Goal: Transaction & Acquisition: Purchase product/service

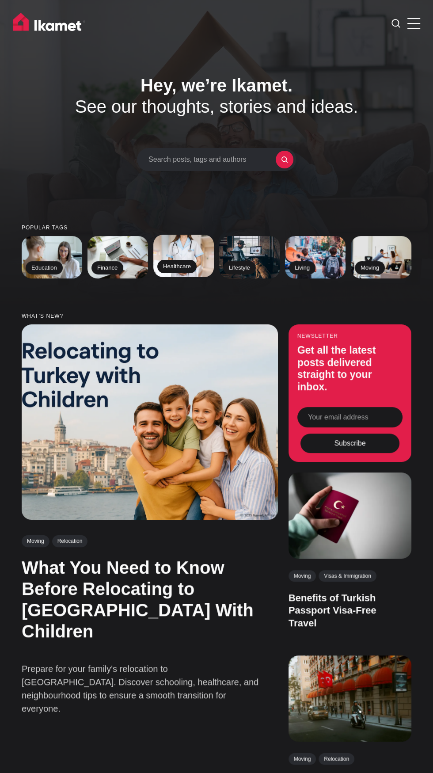
click at [183, 278] on img at bounding box center [184, 255] width 62 height 43
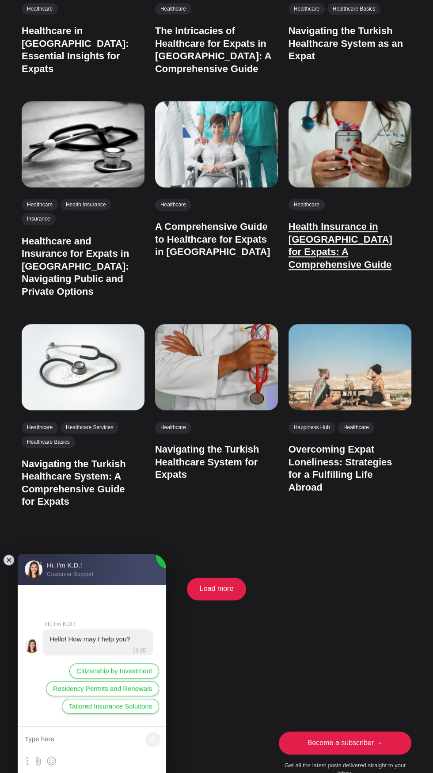
click at [338, 270] on link "Health Insurance in Turkey for Expats: A Comprehensive Guide" at bounding box center [341, 245] width 104 height 49
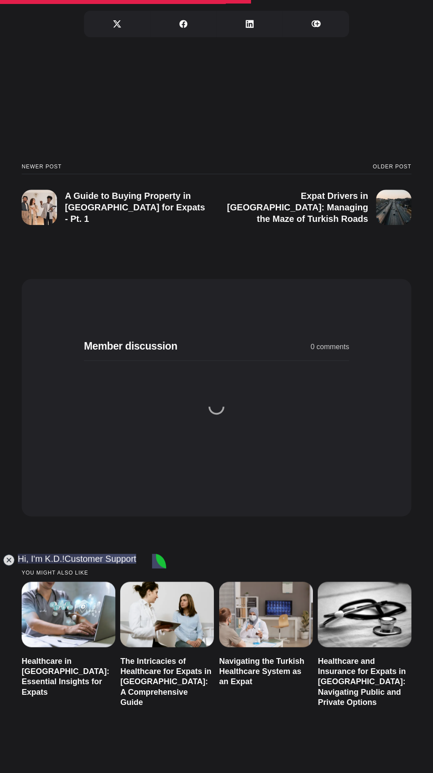
scroll to position [2644, 0]
click at [8, 566] on jdiv at bounding box center [9, 560] width 12 height 12
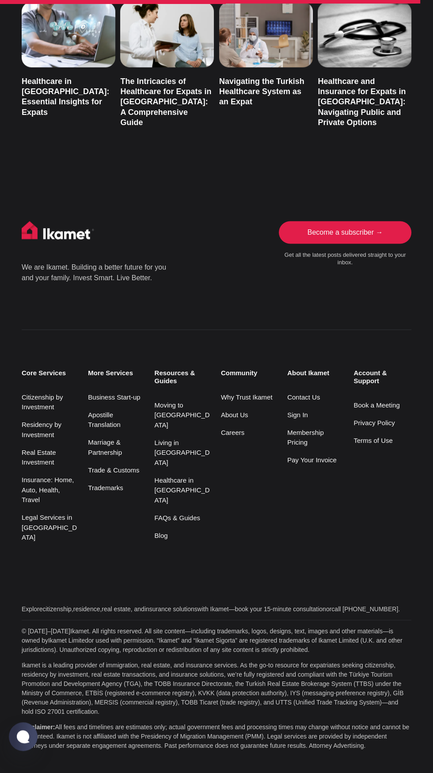
scroll to position [4217, 0]
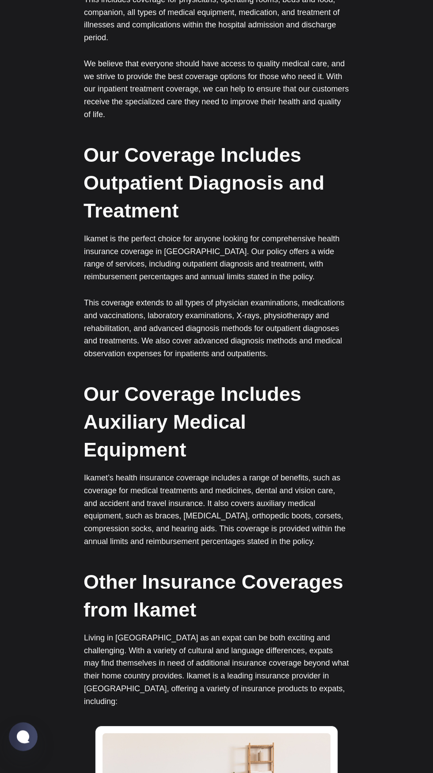
scroll to position [1639, 0]
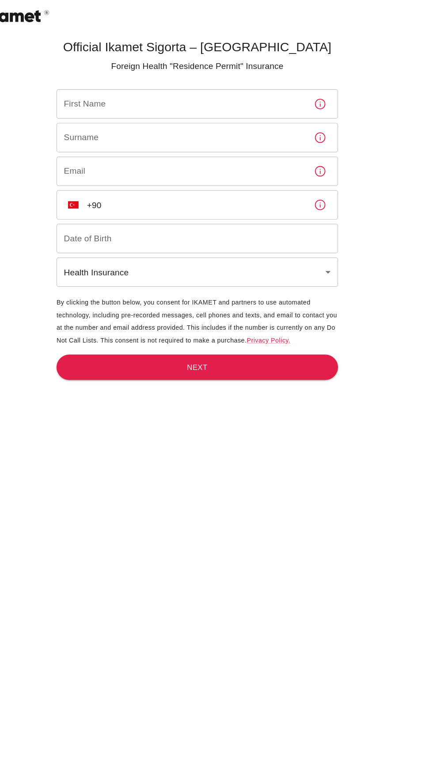
click at [332, 242] on body "Official Ikamet Sigorta – [DEMOGRAPHIC_DATA] Foreign Health "Residence Permit" …" at bounding box center [216, 401] width 433 height 802
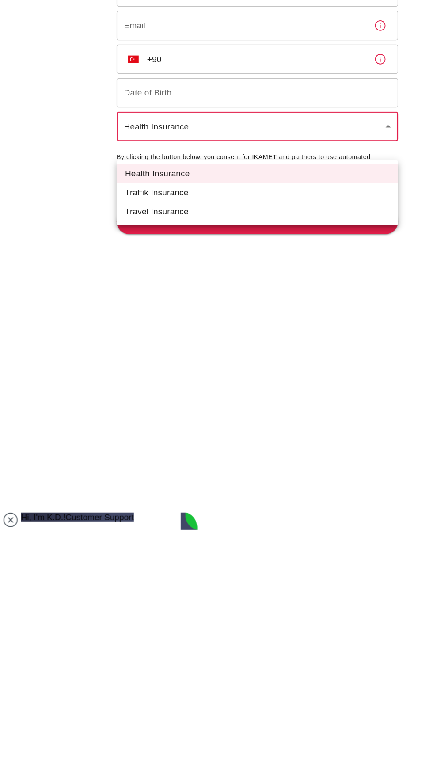
click at [183, 267] on li "Health Insurance" at bounding box center [216, 269] width 237 height 16
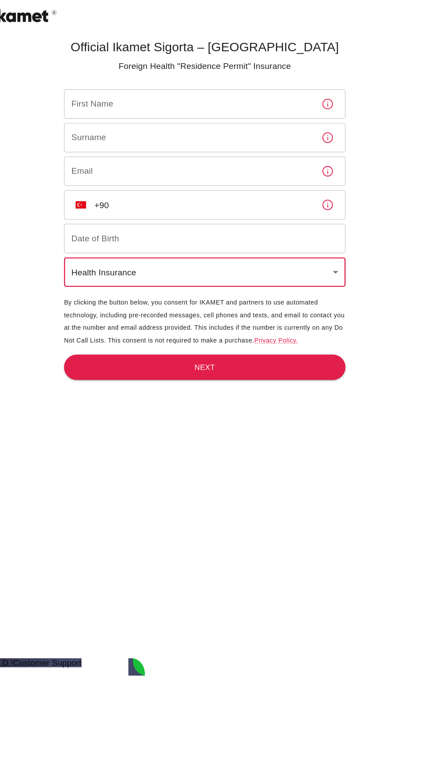
click at [179, 99] on input "First Name" at bounding box center [203, 87] width 210 height 25
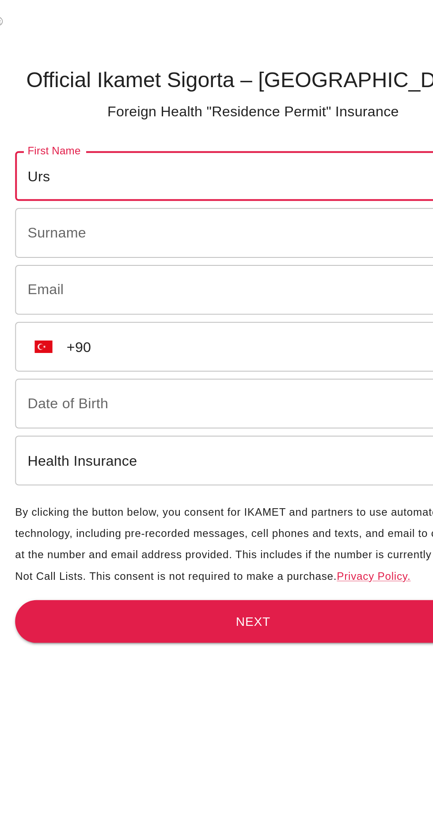
type input "Urs"
click at [162, 128] on input "Surname" at bounding box center [203, 115] width 210 height 25
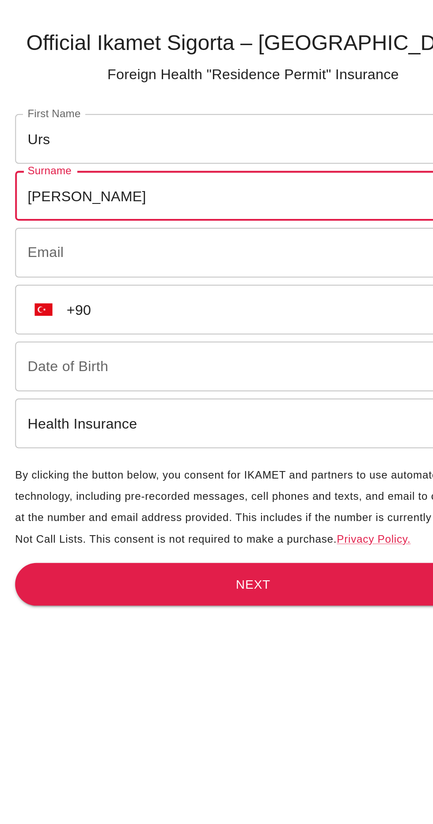
type input "Hofer"
click at [134, 157] on input "Email" at bounding box center [203, 144] width 210 height 25
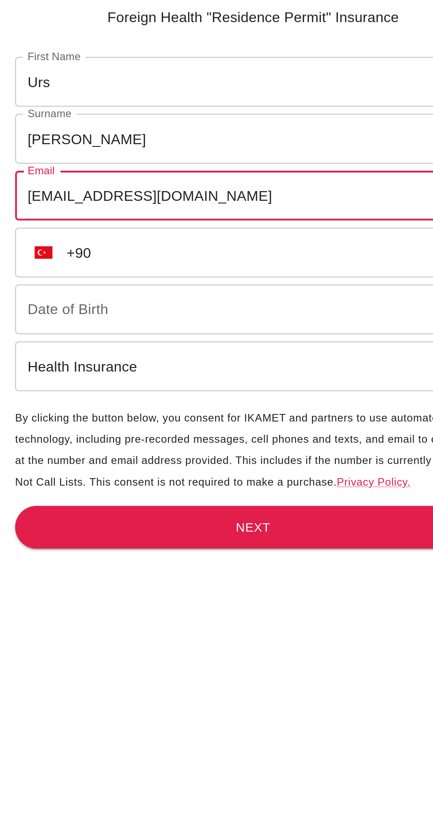
type input "urshofer@bluewin.ch"
click at [184, 185] on input "+90" at bounding box center [216, 172] width 184 height 25
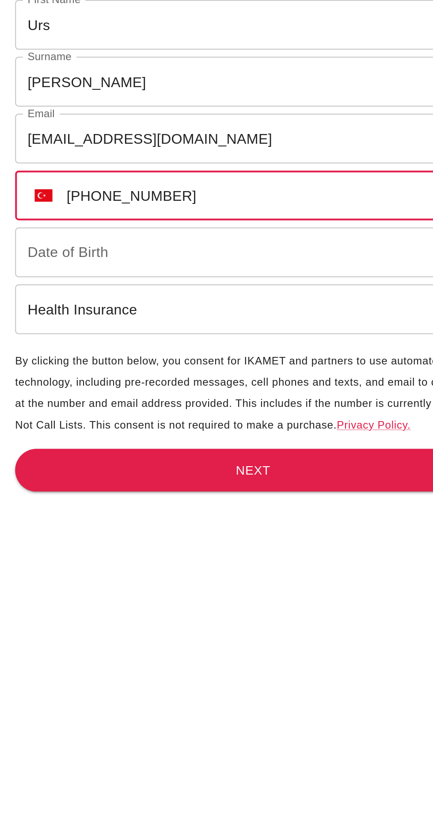
type input "+90 506 362 91 80"
click at [177, 213] on input "Date of Birth" at bounding box center [216, 200] width 237 height 25
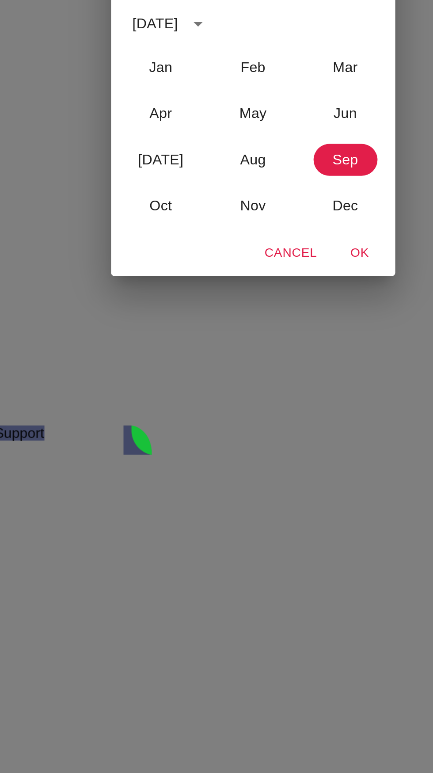
click at [176, 359] on div "September 2025" at bounding box center [168, 354] width 23 height 11
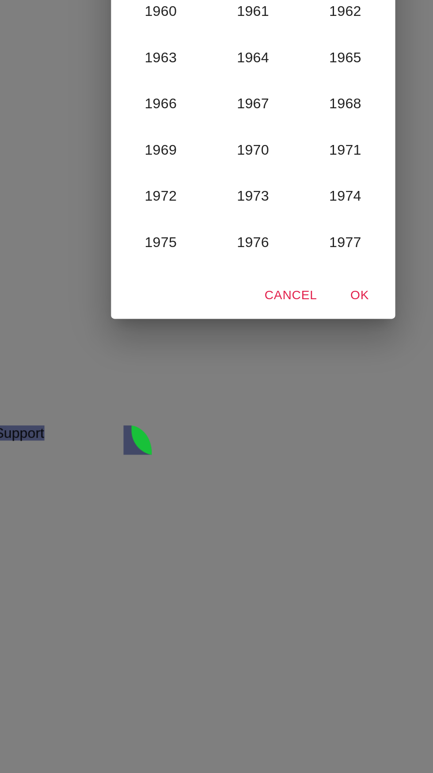
scroll to position [467, 0]
click at [218, 397] on button "1967" at bounding box center [217, 394] width 32 height 16
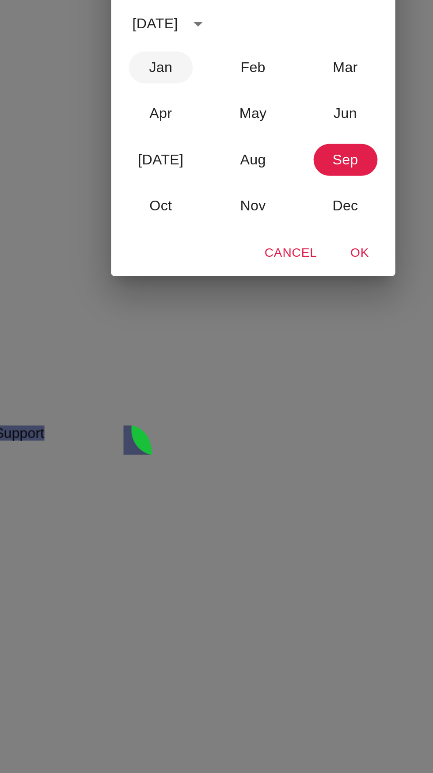
click at [173, 384] on button "Jan" at bounding box center [171, 376] width 32 height 16
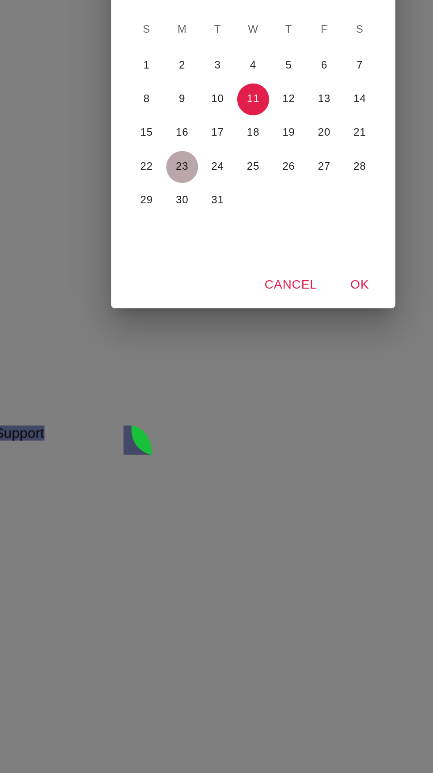
click at [179, 428] on button "23" at bounding box center [181, 425] width 16 height 16
type input "23/01/1967"
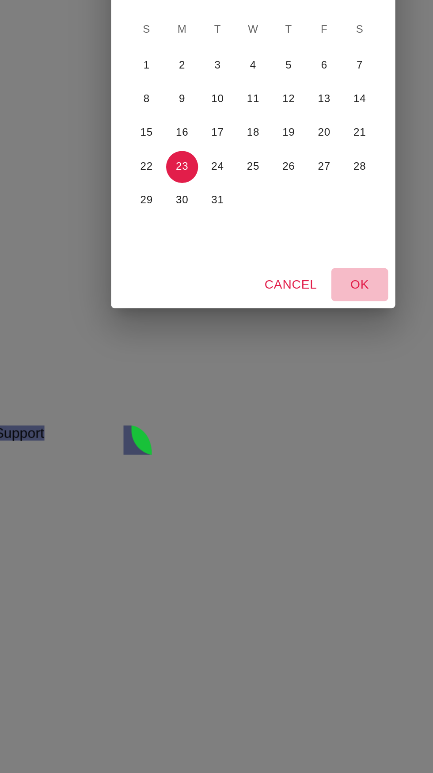
click at [275, 492] on button "OK" at bounding box center [270, 484] width 28 height 16
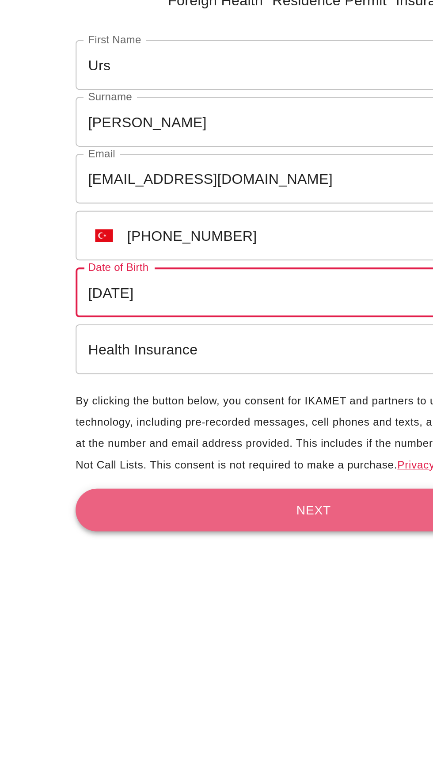
click at [219, 320] on button "Next" at bounding box center [216, 309] width 237 height 22
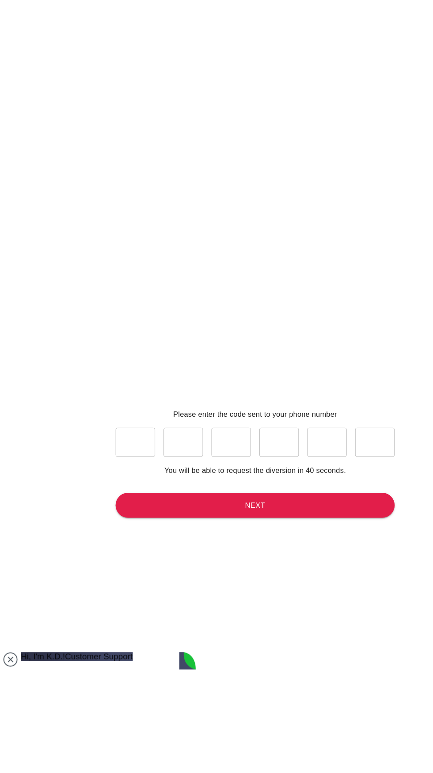
click at [118, 388] on input "text" at bounding box center [115, 375] width 34 height 25
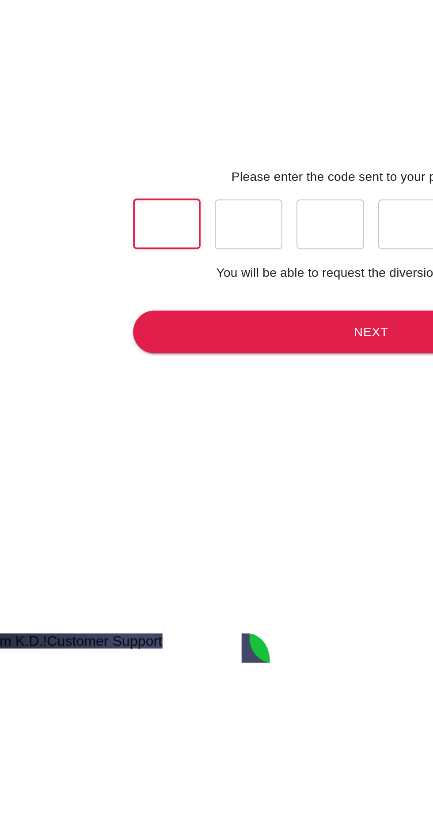
type input "0"
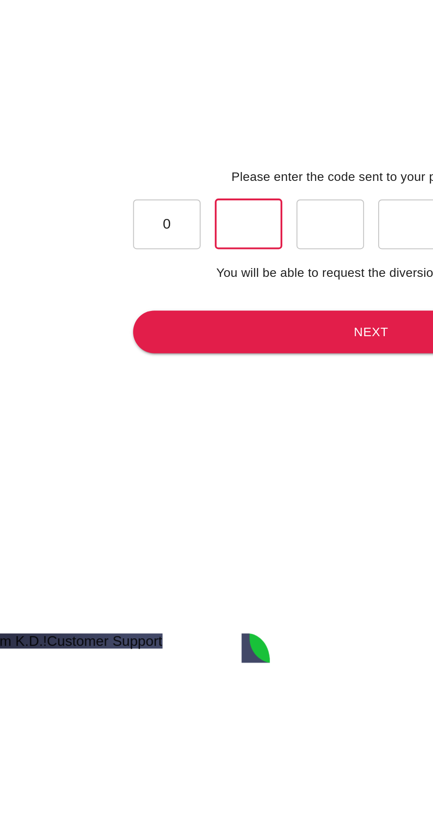
type input "6"
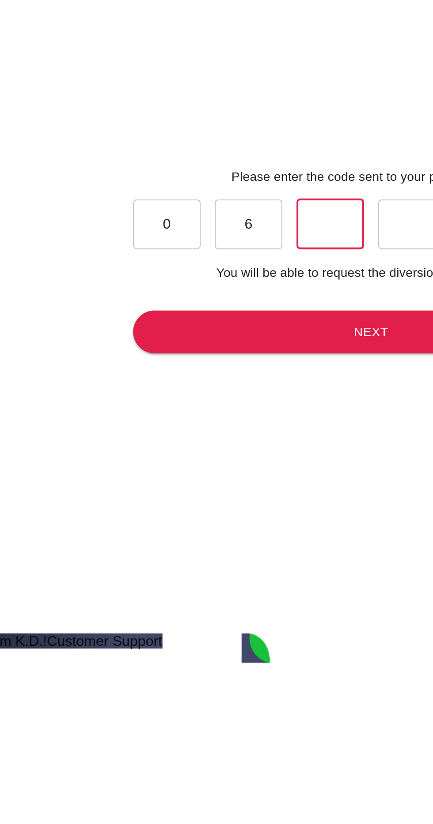
type input "5"
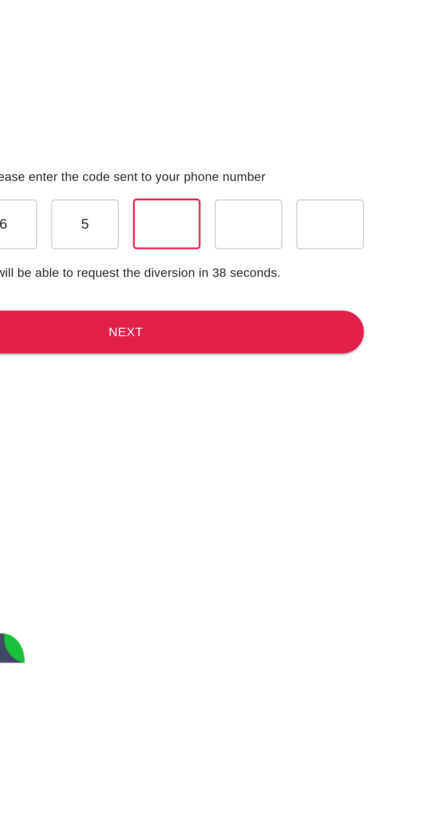
type input "1"
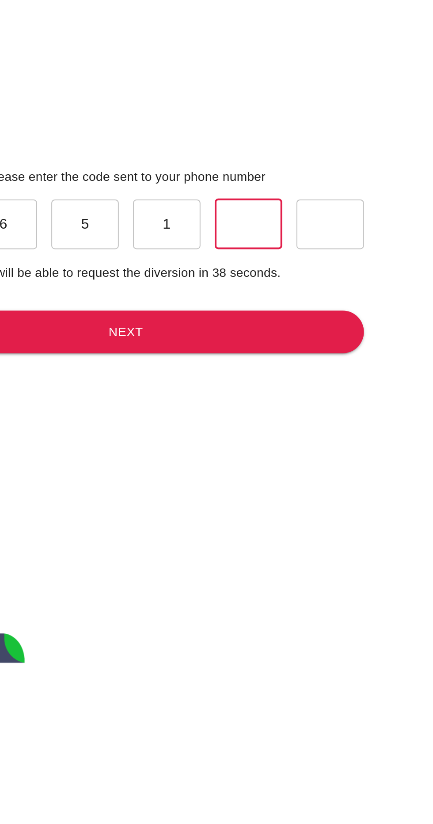
type input "8"
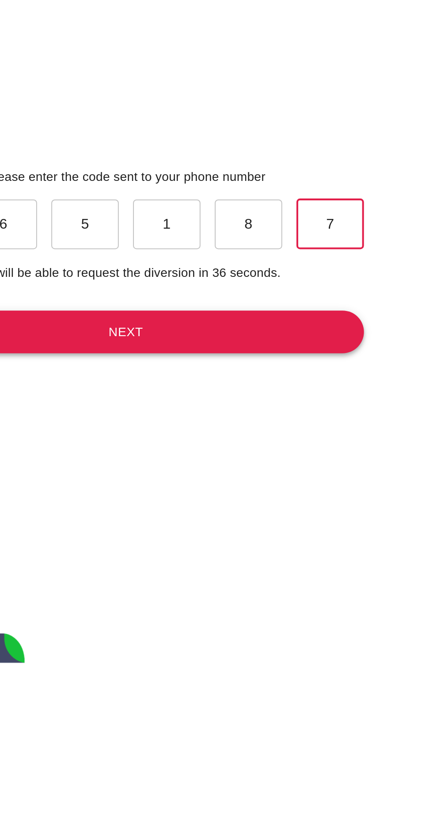
type input "7"
click at [244, 466] on button "Next" at bounding box center [216, 455] width 237 height 22
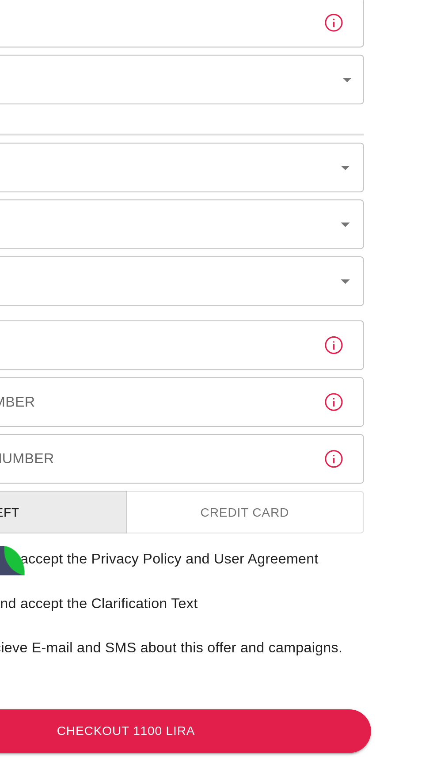
type input "b7343ef8-d55e-4554-96a8-76e30347e985"
type input "11/09/2025"
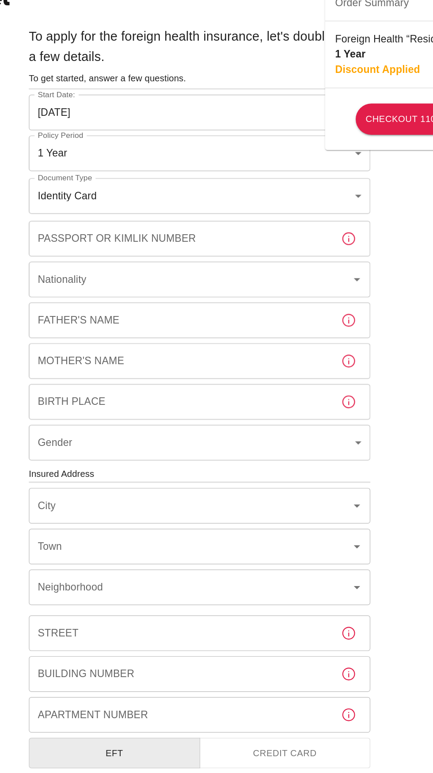
click at [328, 167] on body "To apply for the foreign health insurance, let's double-check a few details. To…" at bounding box center [216, 342] width 433 height 685
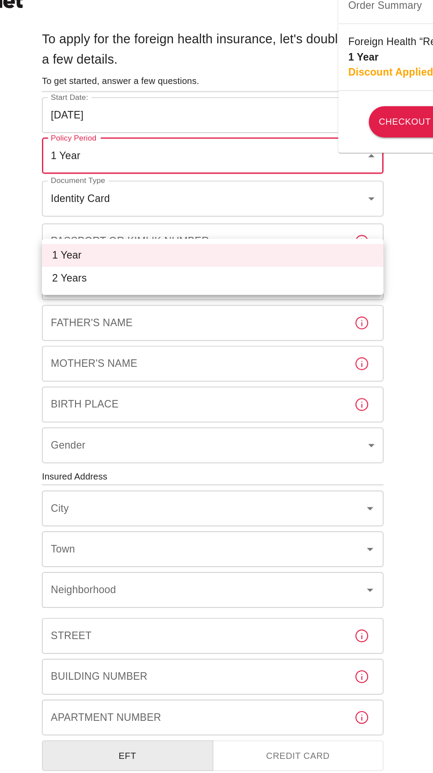
click at [328, 167] on div at bounding box center [216, 386] width 433 height 773
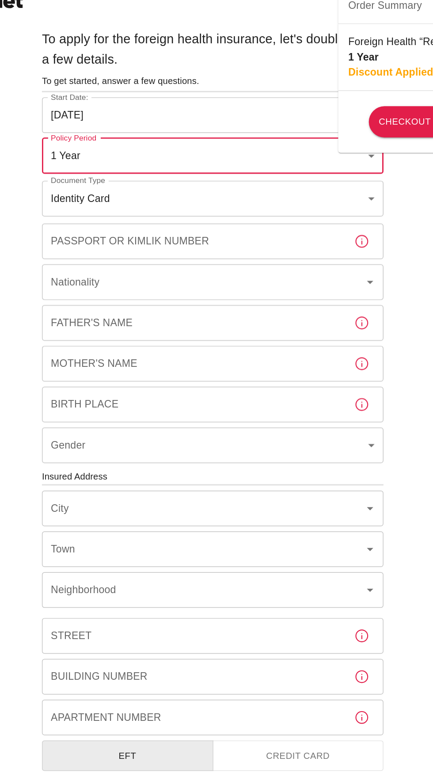
click at [326, 199] on body "To apply for the foreign health insurance, let's double-check a few details. To…" at bounding box center [216, 342] width 433 height 685
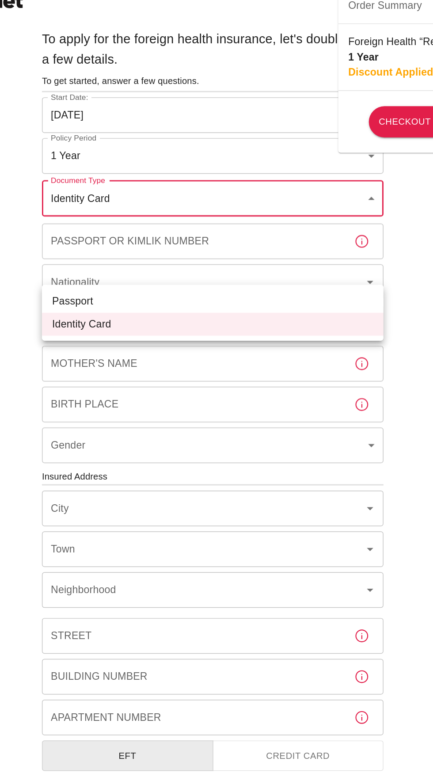
click at [162, 246] on li "Identity Card" at bounding box center [216, 238] width 237 height 16
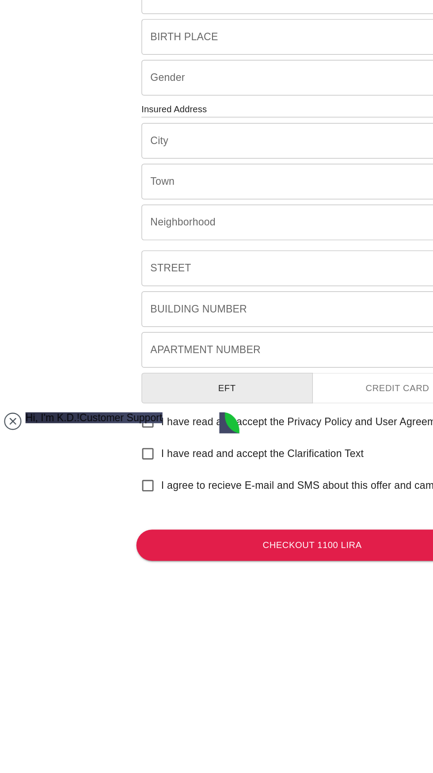
click at [15, 662] on div "To apply for the foreign health insurance, let's double-check a few details. To…" at bounding box center [216, 342] width 433 height 685
click at [15, 656] on div "To apply for the foreign health insurance, let's double-check a few details. To…" at bounding box center [216, 342] width 433 height 685
click at [17, 660] on div "To apply for the foreign health insurance, let's double-check a few details. To…" at bounding box center [216, 342] width 433 height 685
click at [11, 566] on jdiv at bounding box center [9, 560] width 12 height 12
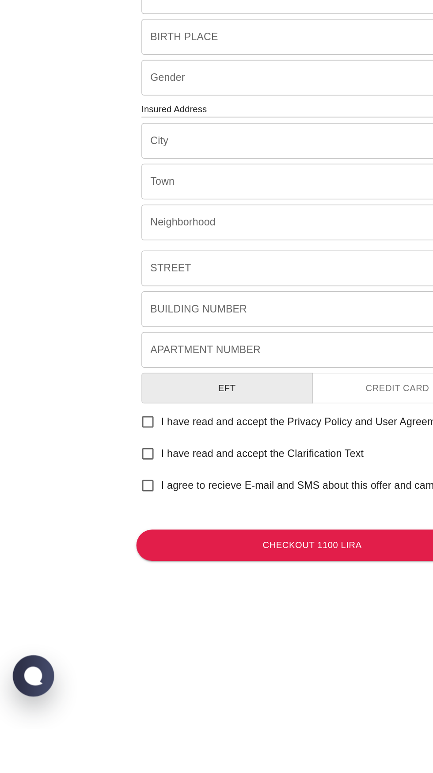
click at [17, 666] on div "To apply for the foreign health insurance, let's double-check a few details. To…" at bounding box center [216, 342] width 433 height 685
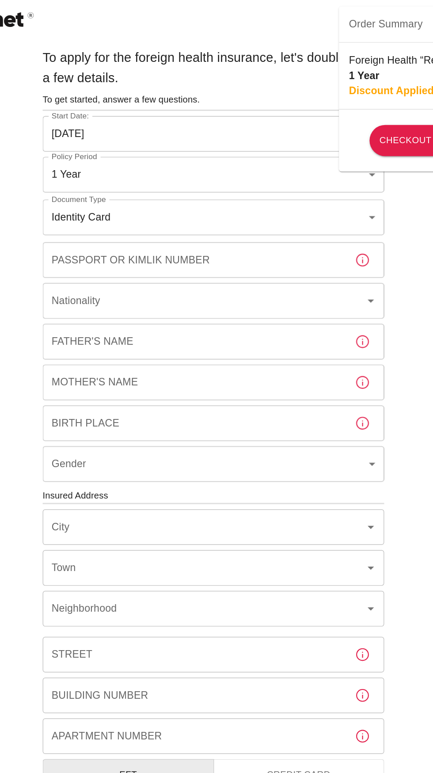
click at [199, 193] on div "Passport or Kimlik Number Passport or Kimlik Number" at bounding box center [216, 180] width 237 height 25
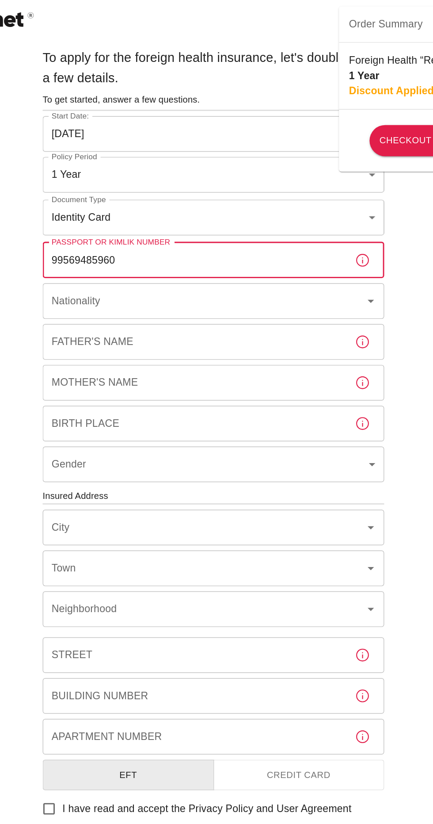
type input "99569485960"
click at [247, 217] on input "Nationality" at bounding box center [204, 208] width 204 height 17
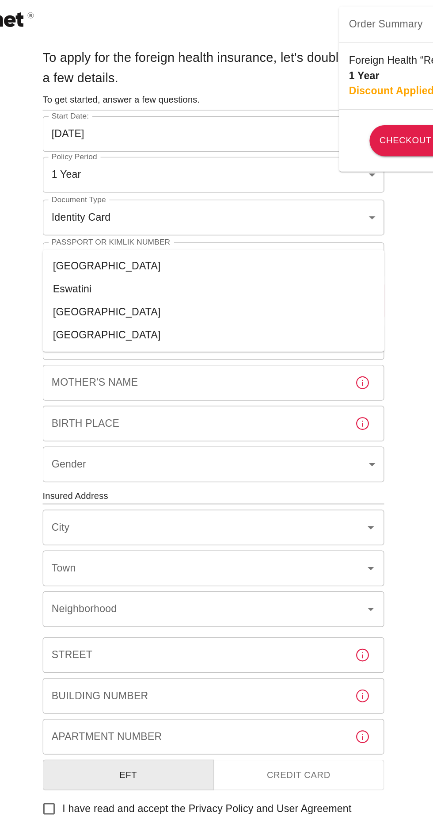
click at [157, 228] on li "Switzerland" at bounding box center [216, 232] width 237 height 16
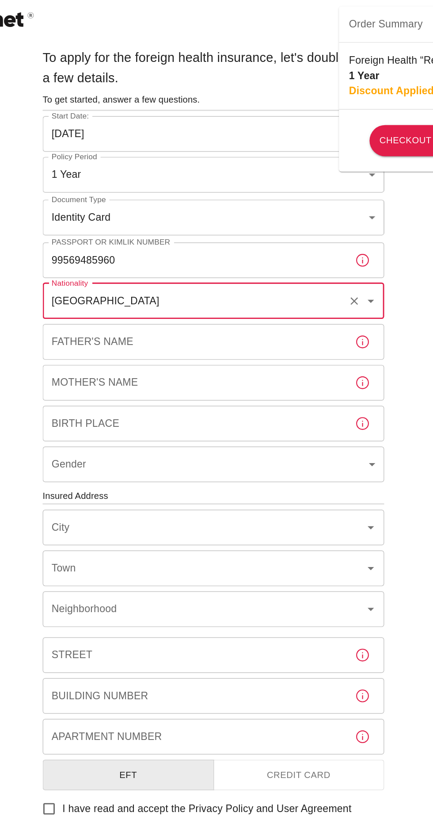
type input "Switzerland"
click at [228, 249] on input "Father's Name" at bounding box center [203, 237] width 210 height 25
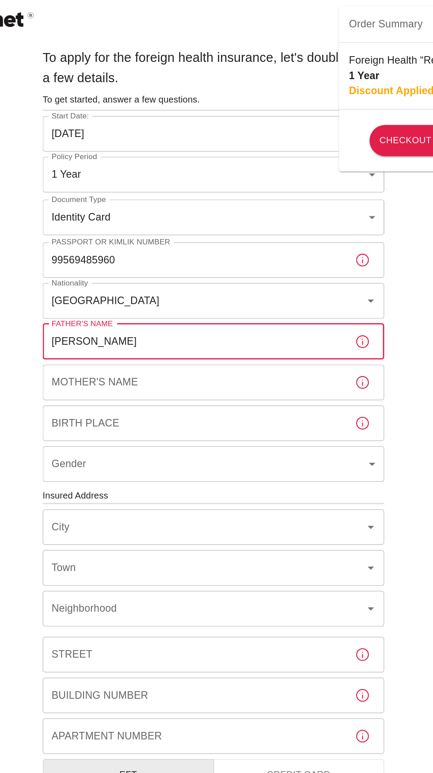
type input "Ewald"
click at [197, 278] on input "Mother's Name" at bounding box center [203, 265] width 210 height 25
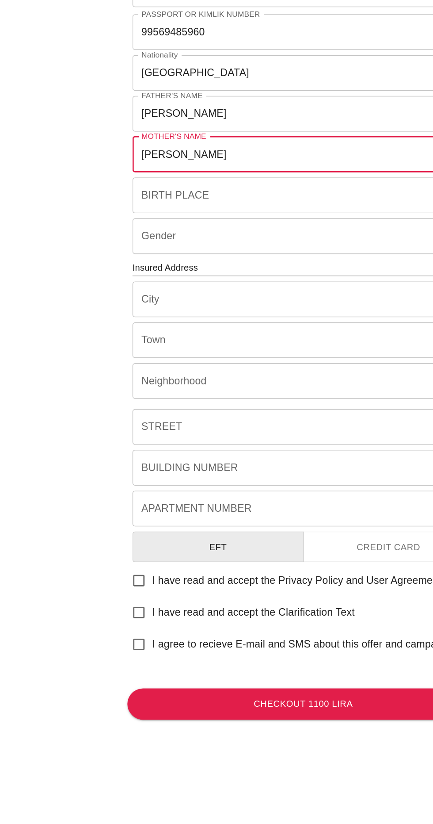
type input "Rosa, Rösli"
click at [193, 306] on input "Birth Place" at bounding box center [203, 293] width 210 height 25
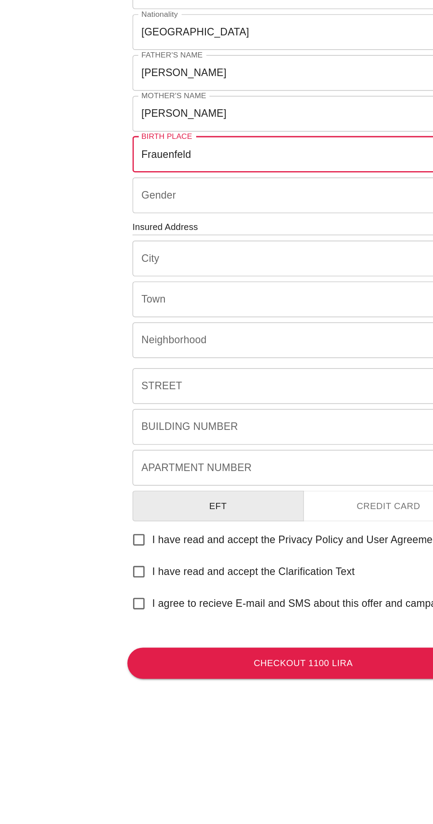
type input "Frauenfeld"
click at [171, 368] on body "To apply for the foreign health insurance, let's double-check a few details. To…" at bounding box center [216, 342] width 433 height 685
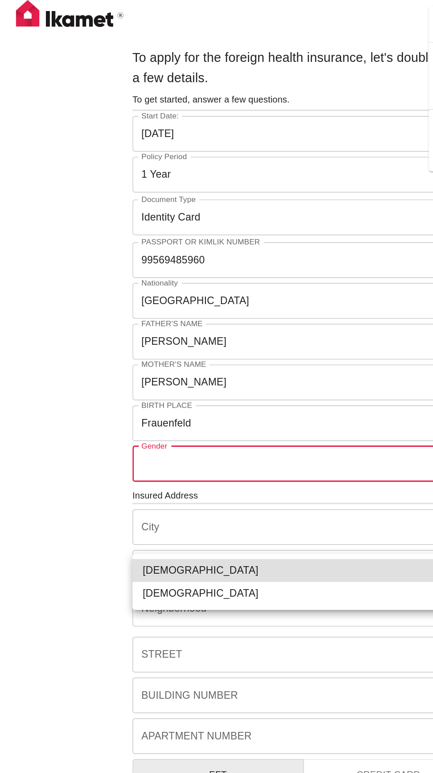
click at [129, 398] on li "Male" at bounding box center [216, 396] width 237 height 16
type input "male"
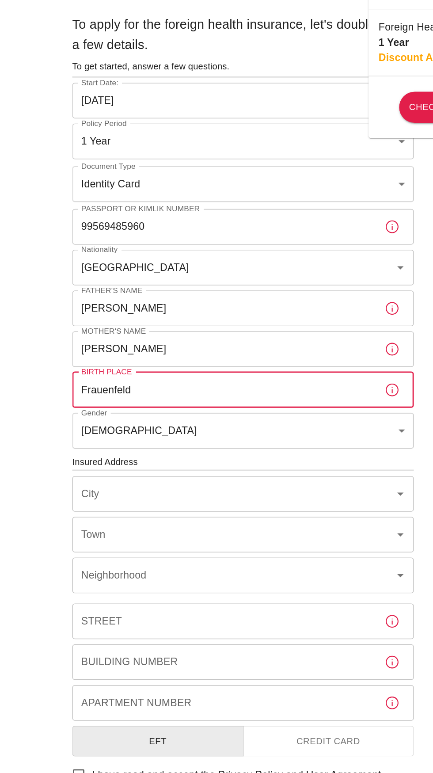
click at [243, 374] on input "City" at bounding box center [204, 365] width 204 height 17
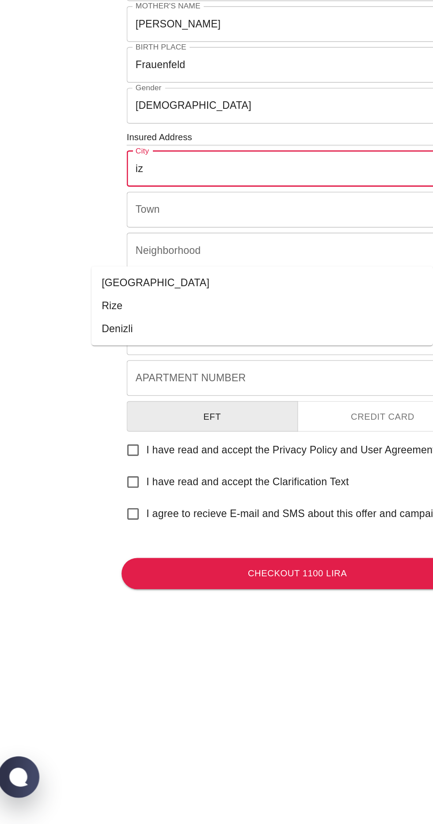
click at [97, 445] on li "İzmir" at bounding box center [192, 445] width 237 height 16
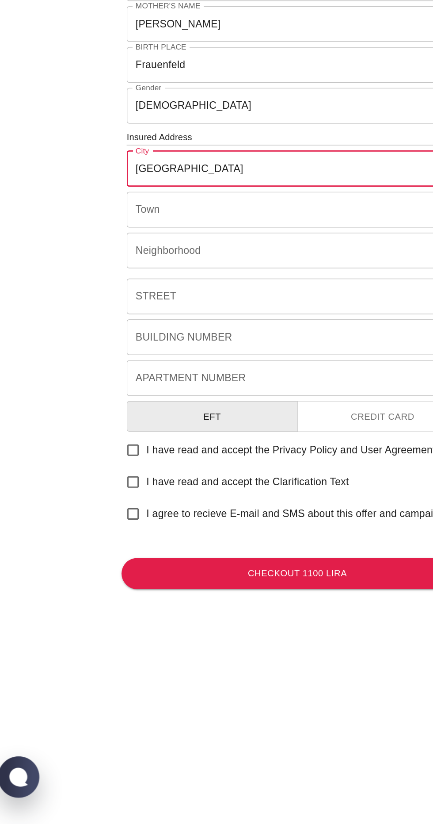
type input "İzmir"
click at [134, 402] on input "Town" at bounding box center [204, 394] width 204 height 17
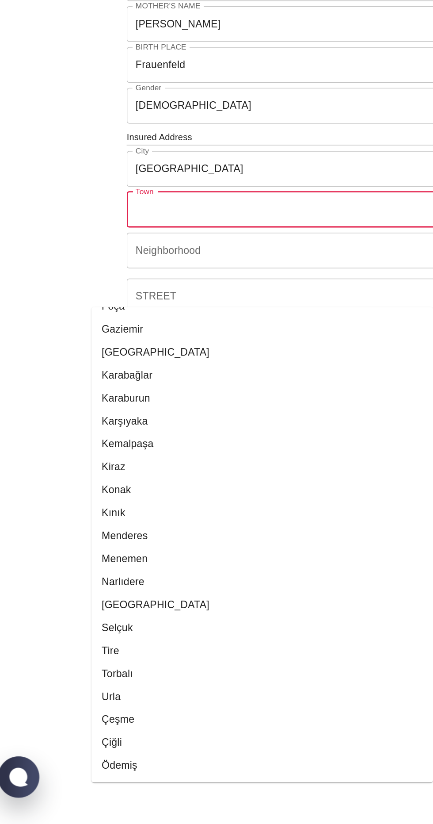
scroll to position [309, 0]
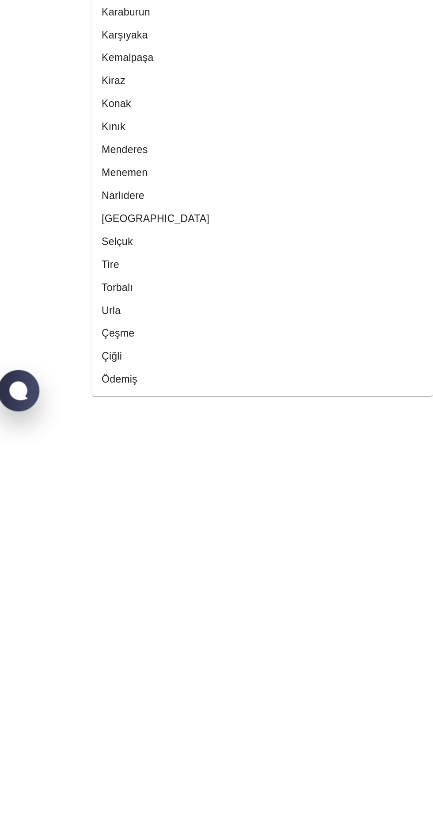
click at [104, 771] on li "Çiğli" at bounding box center [192, 764] width 237 height 16
type input "Çiğli"
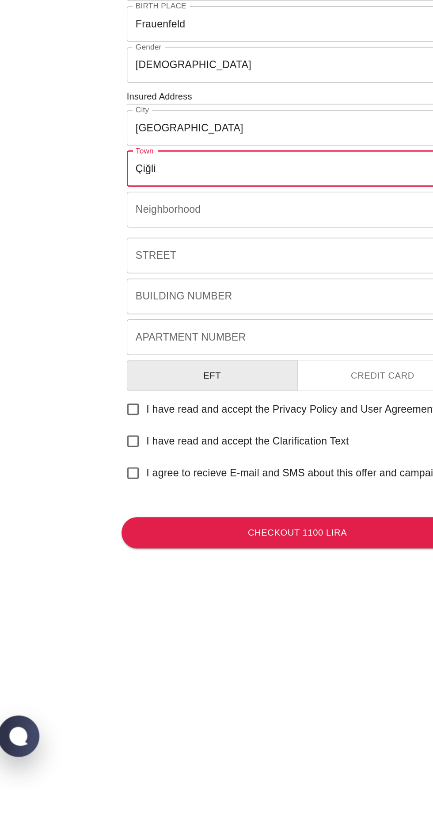
click at [211, 431] on input "Neighborhood" at bounding box center [204, 422] width 204 height 17
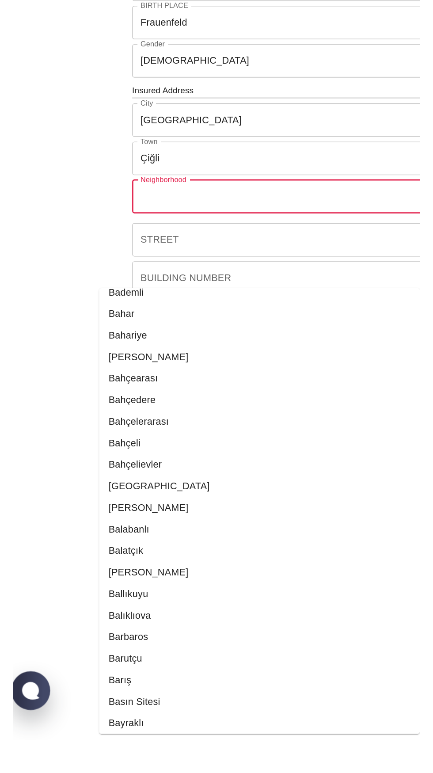
scroll to position [1975, 0]
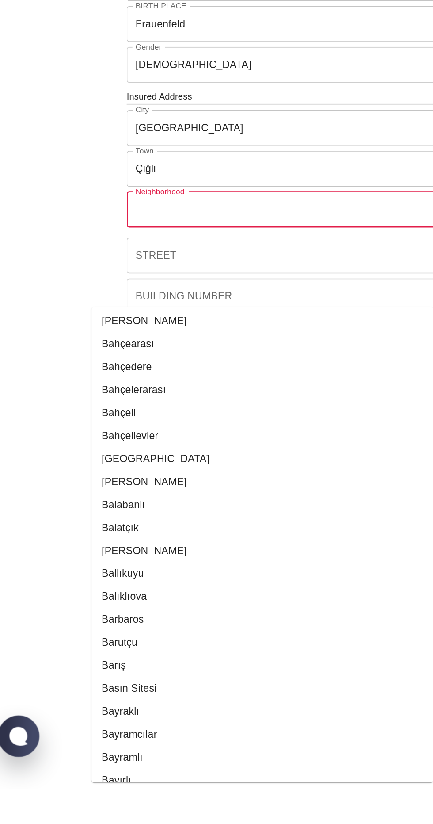
click at [110, 14] on li "Ataşehir" at bounding box center [192, 6] width 237 height 16
type input "Ataşehir"
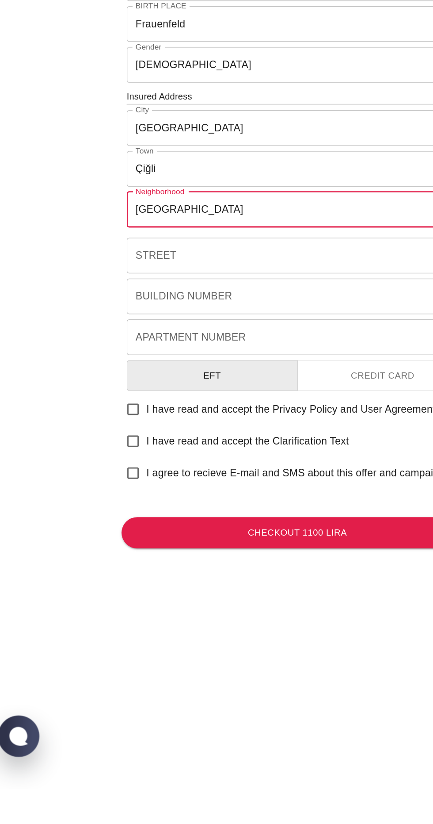
click at [145, 466] on input "Street" at bounding box center [203, 454] width 210 height 25
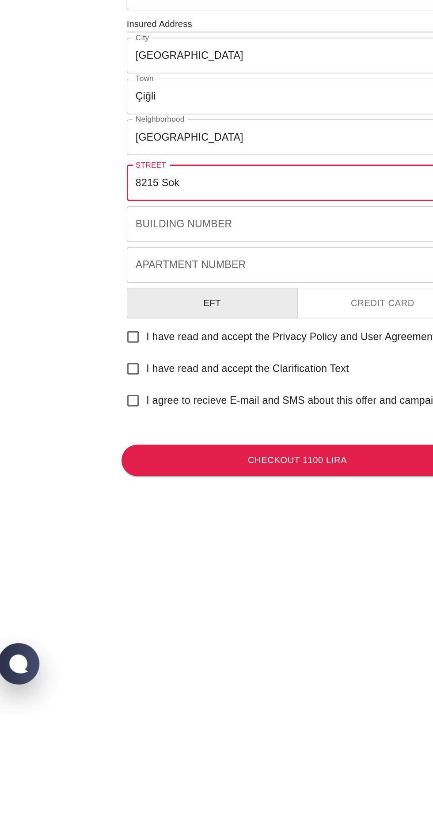
type input "8215 Sok"
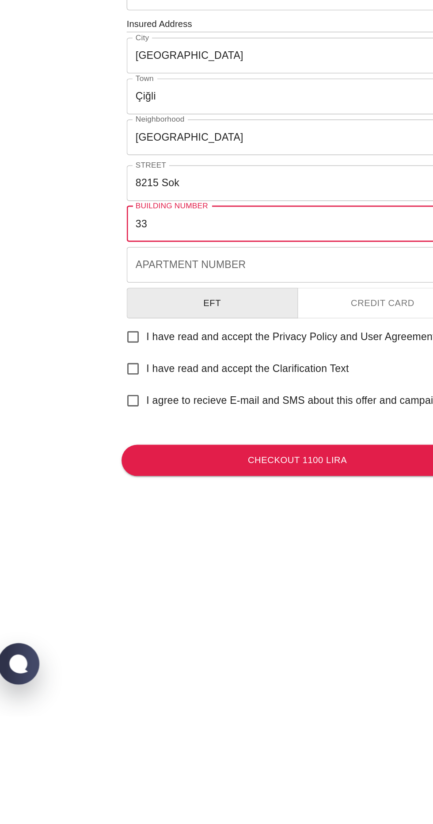
type input "33"
click at [209, 523] on div "Apartment Number Apartment Number" at bounding box center [216, 510] width 237 height 25
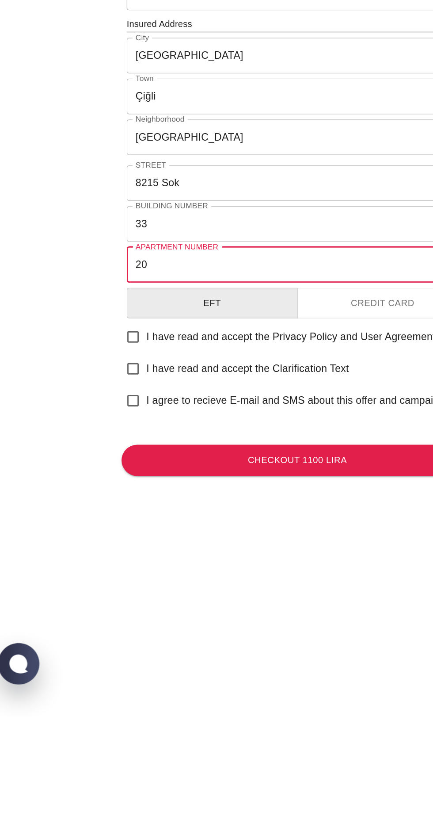
type input "20"
click at [57, 523] on div "To apply for the foreign health insurance, let's double-check a few details. To…" at bounding box center [216, 342] width 433 height 685
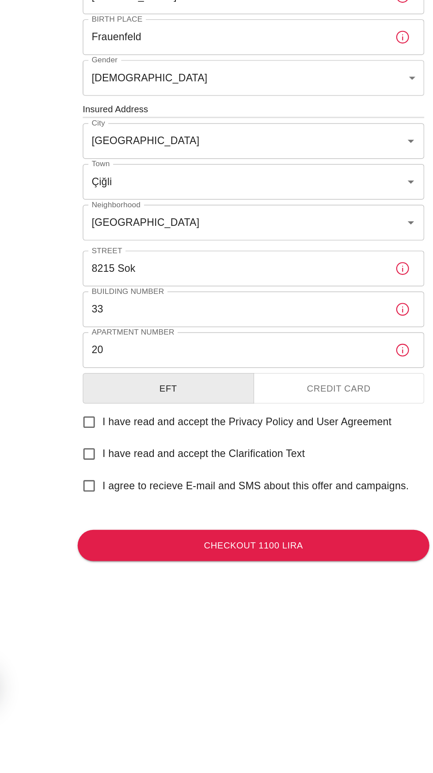
click at [104, 570] on input "I have read and accept the Privacy Policy and User Agreement" at bounding box center [102, 560] width 19 height 19
checkbox input "true"
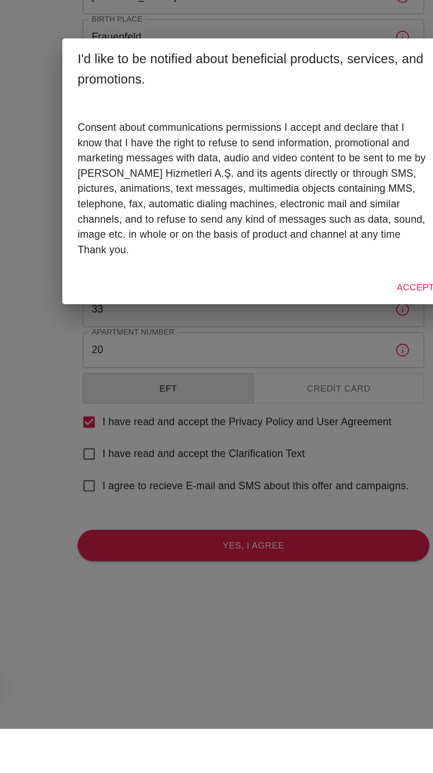
click at [106, 657] on div "I'd like to be notified about beneficial products, services, and promotions. Co…" at bounding box center [216, 386] width 433 height 773
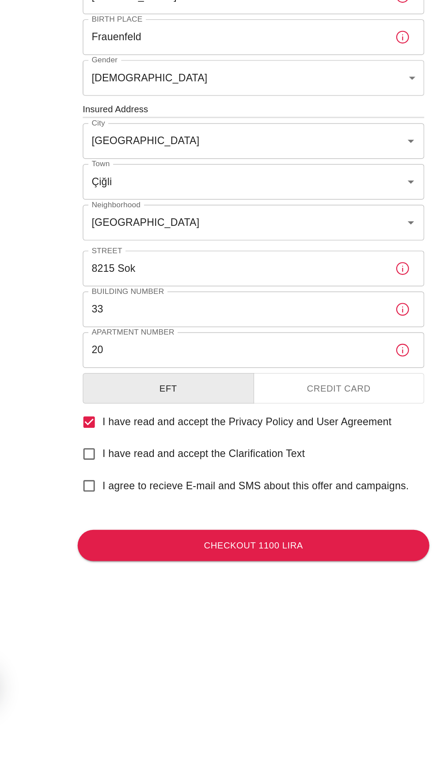
click at [103, 592] on input "I have read and accept the Clarification Text" at bounding box center [102, 582] width 19 height 19
checkbox input "true"
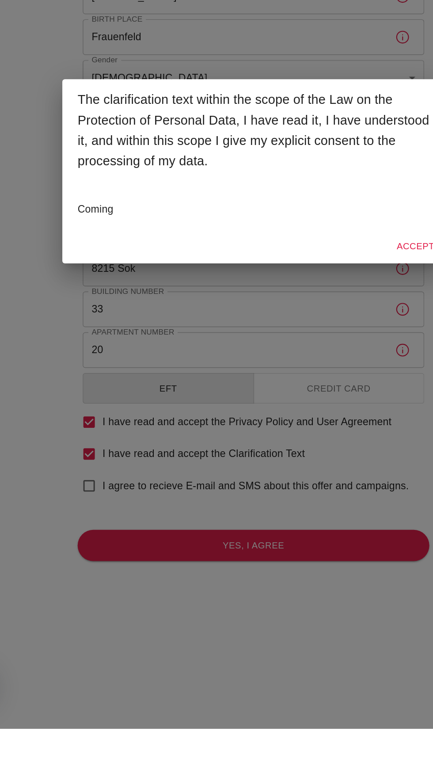
click at [326, 447] on button "Accept" at bounding box center [329, 439] width 33 height 16
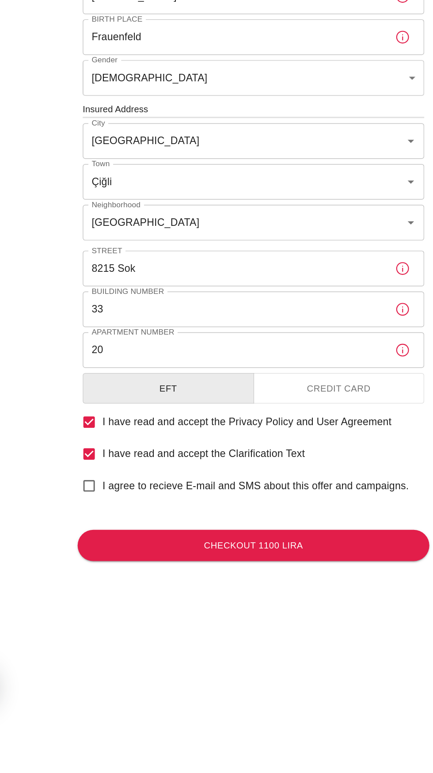
click at [106, 614] on input "I agree to recieve E-mail and SMS about this offer and campaigns." at bounding box center [102, 605] width 19 height 19
checkbox input "true"
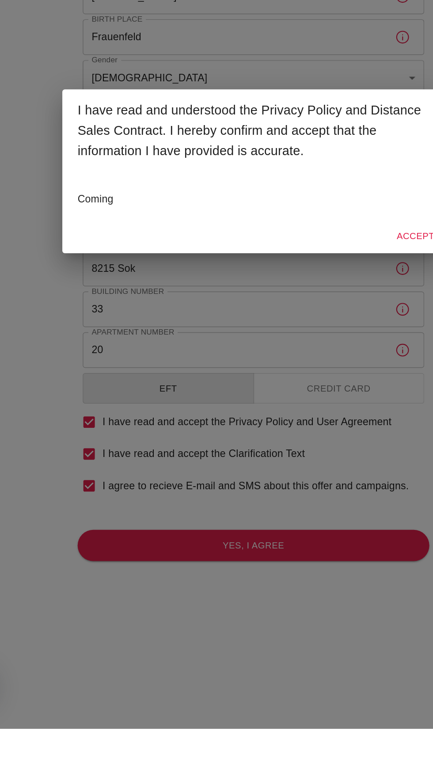
click at [325, 440] on button "Accept" at bounding box center [329, 432] width 33 height 16
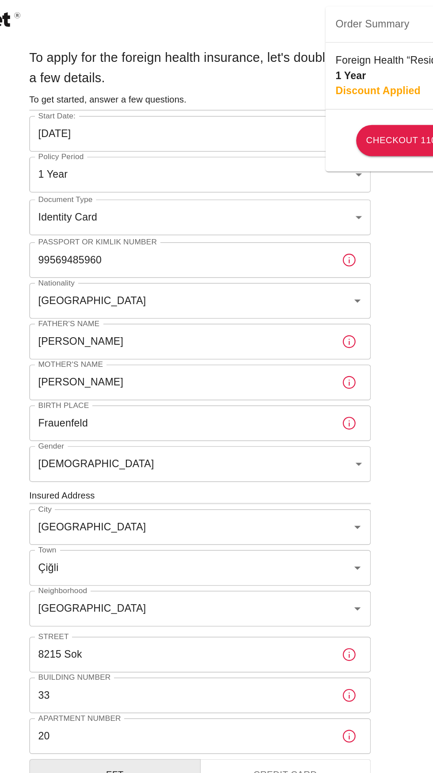
scroll to position [0, 0]
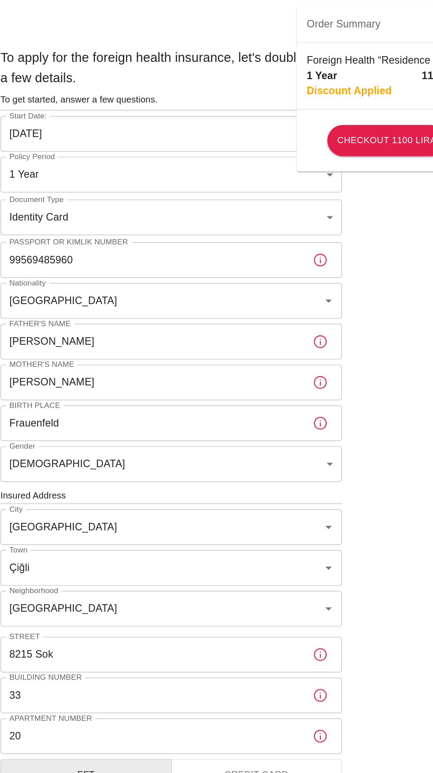
click at [311, 164] on body "To apply for the foreign health insurance, let's double-check a few details. To…" at bounding box center [216, 342] width 433 height 685
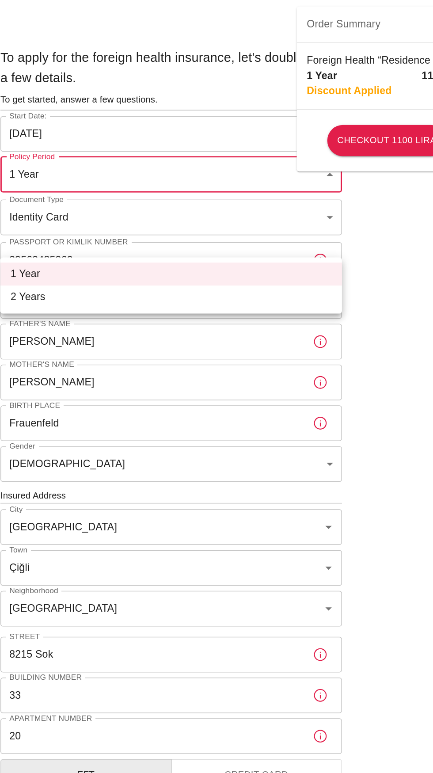
click at [138, 214] on li "2 Years" at bounding box center [216, 206] width 237 height 16
type input "572c7356-bd2e-44a0-a5fb-f98fe7448427"
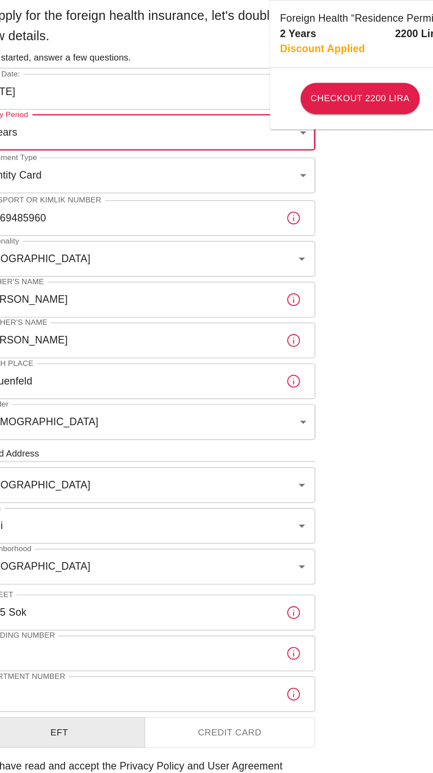
click at [313, 69] on p "Discount Applied" at bounding box center [340, 63] width 59 height 11
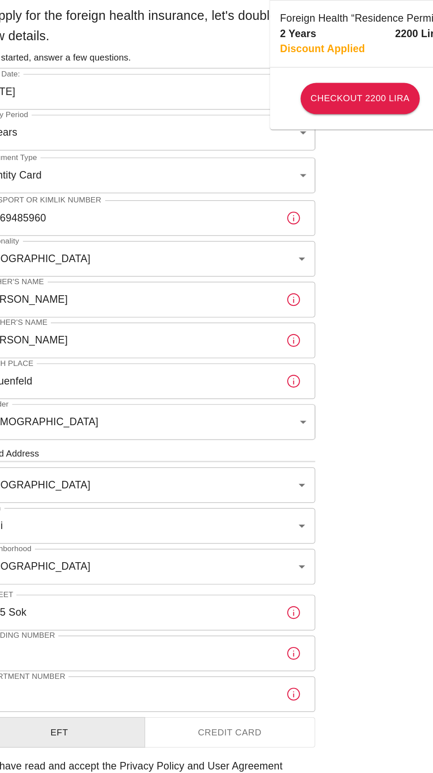
click at [325, 58] on div "2 Years 2200 Lira" at bounding box center [366, 52] width 111 height 11
click at [382, 108] on button "Checkout 2200 Lira" at bounding box center [366, 98] width 83 height 22
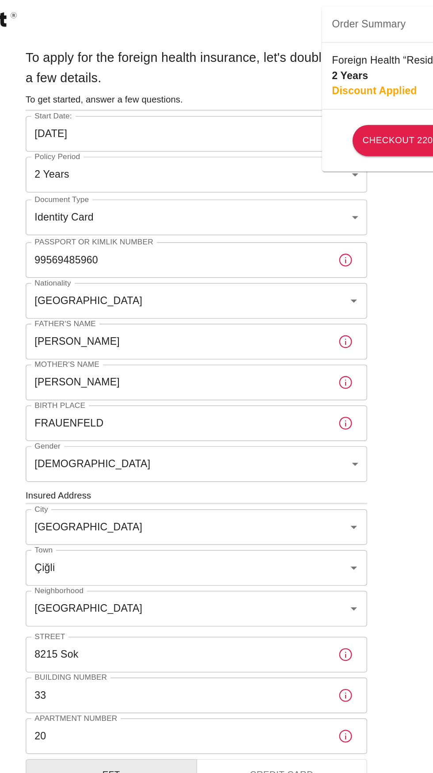
click at [206, 160] on body "To apply for the foreign health insurance, let's double-check a few details. To…" at bounding box center [216, 342] width 433 height 685
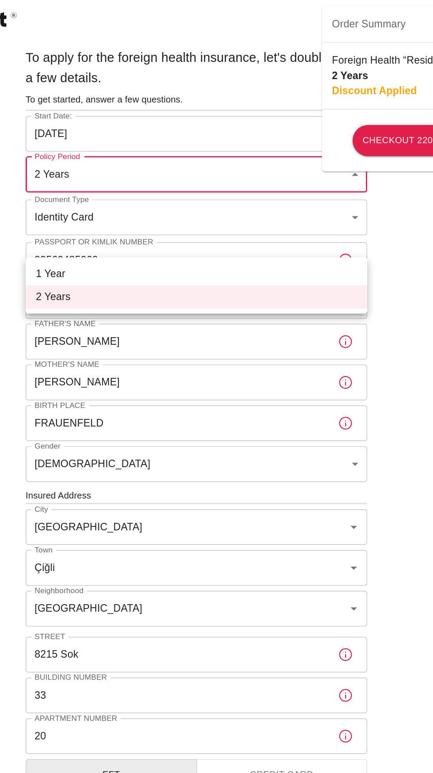
click at [173, 162] on div at bounding box center [216, 386] width 433 height 773
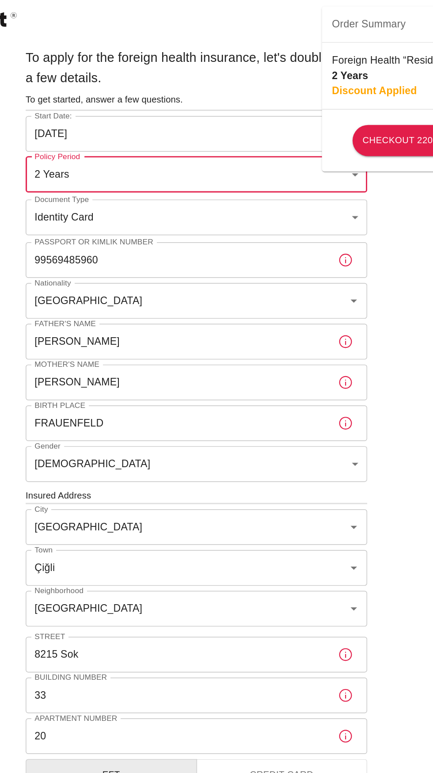
click at [162, 158] on body "To apply for the foreign health insurance, let's double-check a few details. To…" at bounding box center [216, 342] width 433 height 685
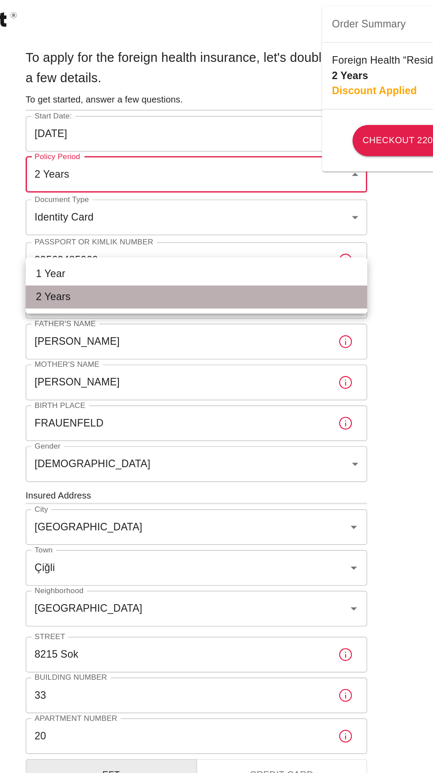
click at [179, 210] on li "2 Years" at bounding box center [216, 206] width 237 height 16
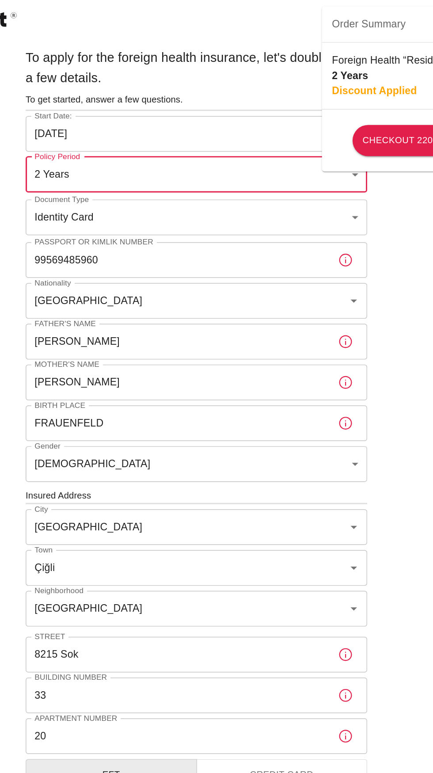
click at [132, 105] on input "11/09/2025" at bounding box center [216, 92] width 237 height 25
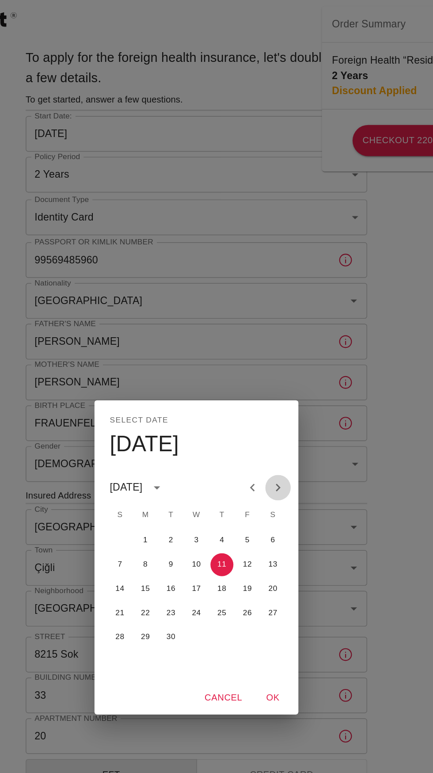
click at [268, 344] on icon "Next month" at bounding box center [273, 338] width 11 height 11
click at [268, 343] on button "Next month" at bounding box center [273, 338] width 18 height 18
click at [244, 448] on button "28" at bounding box center [252, 442] width 16 height 16
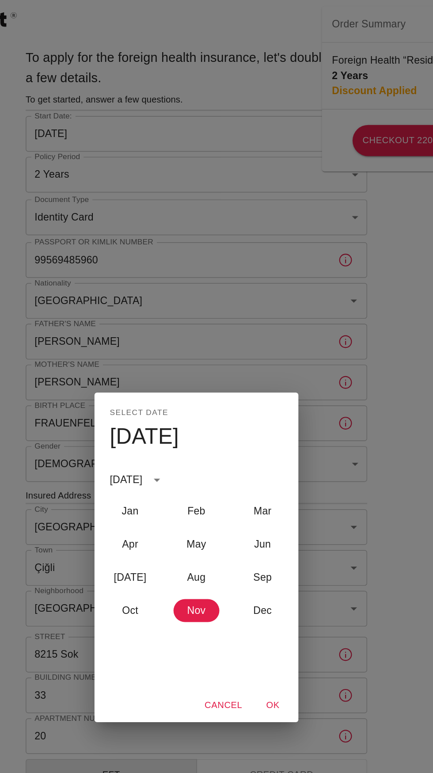
type input "28/11/2025"
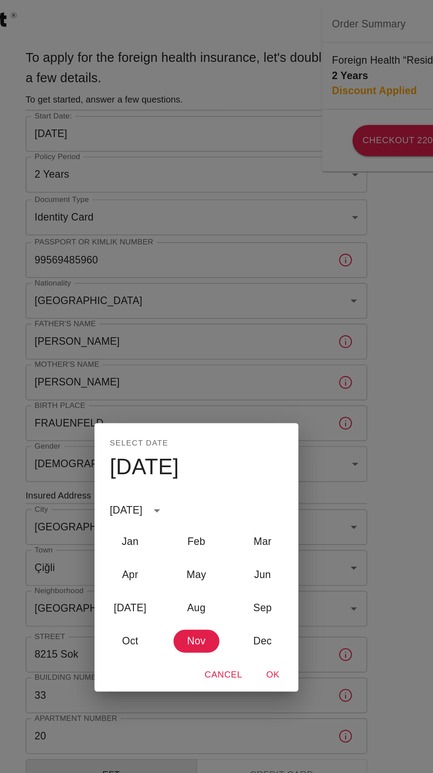
click at [284, 476] on button "OK" at bounding box center [270, 468] width 28 height 16
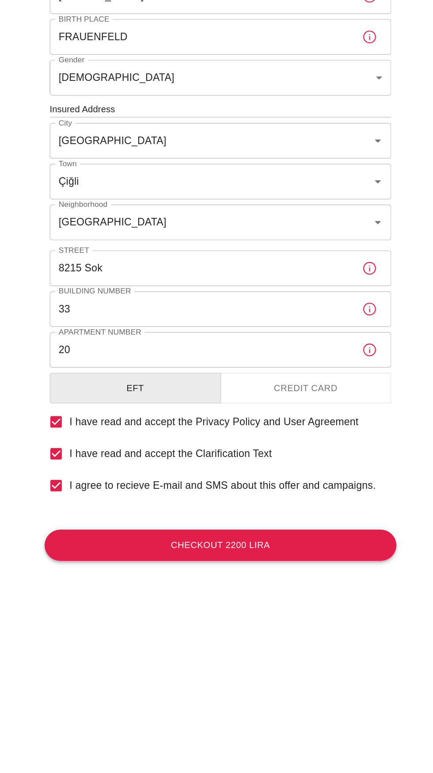
click at [244, 657] on button "Checkout 2200 Lira" at bounding box center [217, 646] width 244 height 22
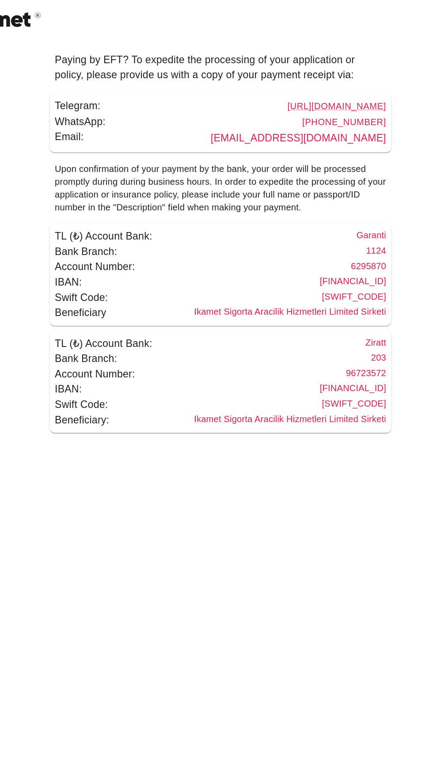
click at [278, 99] on link "payment@ikamet.com" at bounding box center [271, 96] width 122 height 8
click at [296, 201] on h6 "TR68 0006 2001 1240 0006 2958 70" at bounding box center [308, 196] width 48 height 11
